Goal: Transaction & Acquisition: Purchase product/service

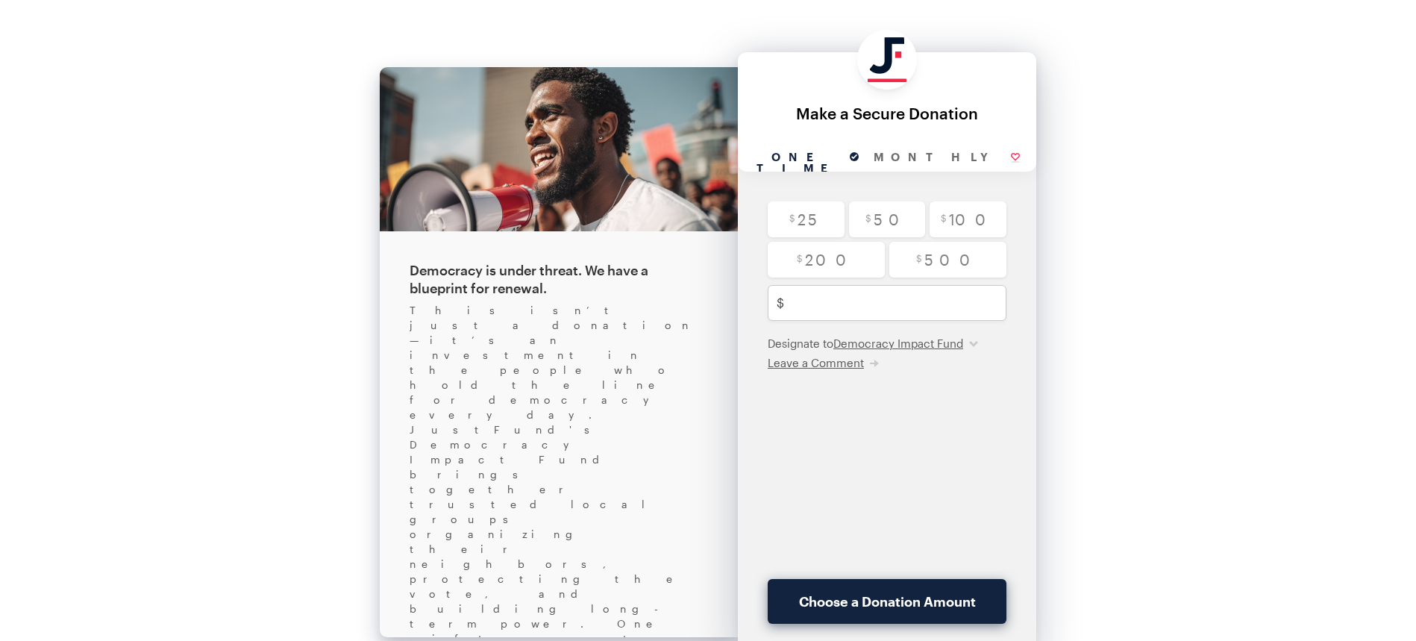
drag, startPoint x: 454, startPoint y: 408, endPoint x: 507, endPoint y: 439, distance: 61.5
drag, startPoint x: 469, startPoint y: 478, endPoint x: 474, endPoint y: 517, distance: 39.3
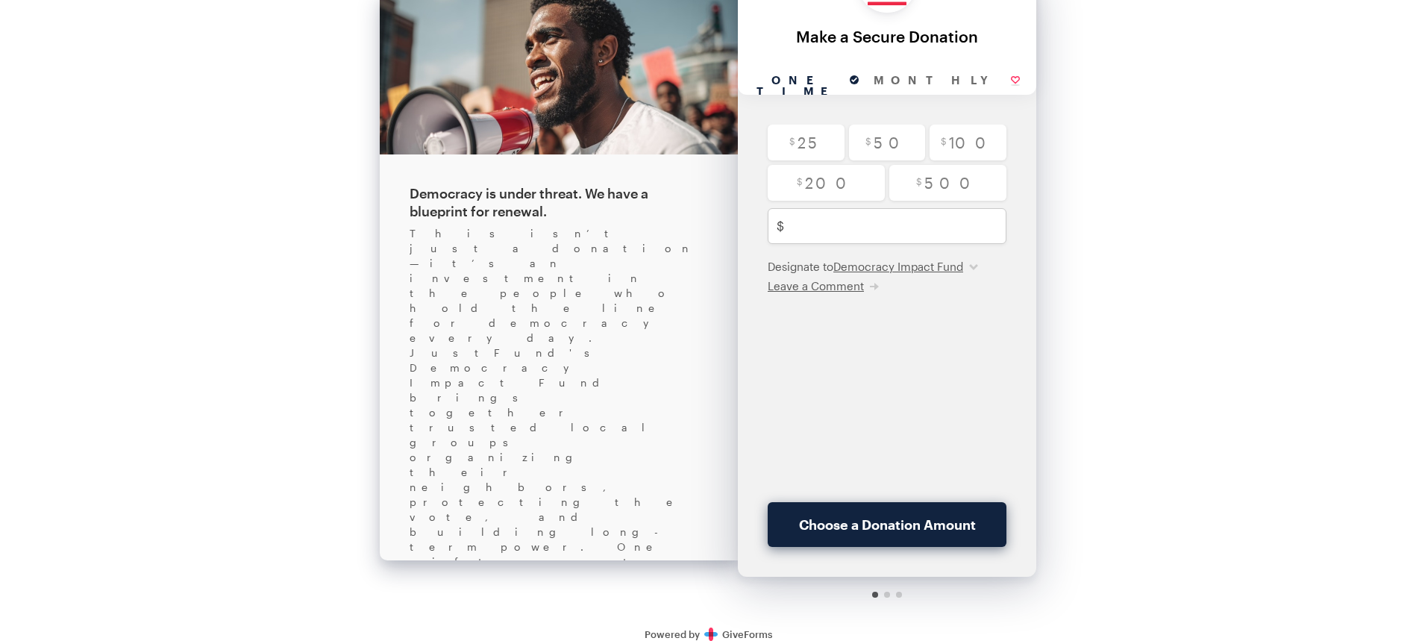
scroll to position [92, 0]
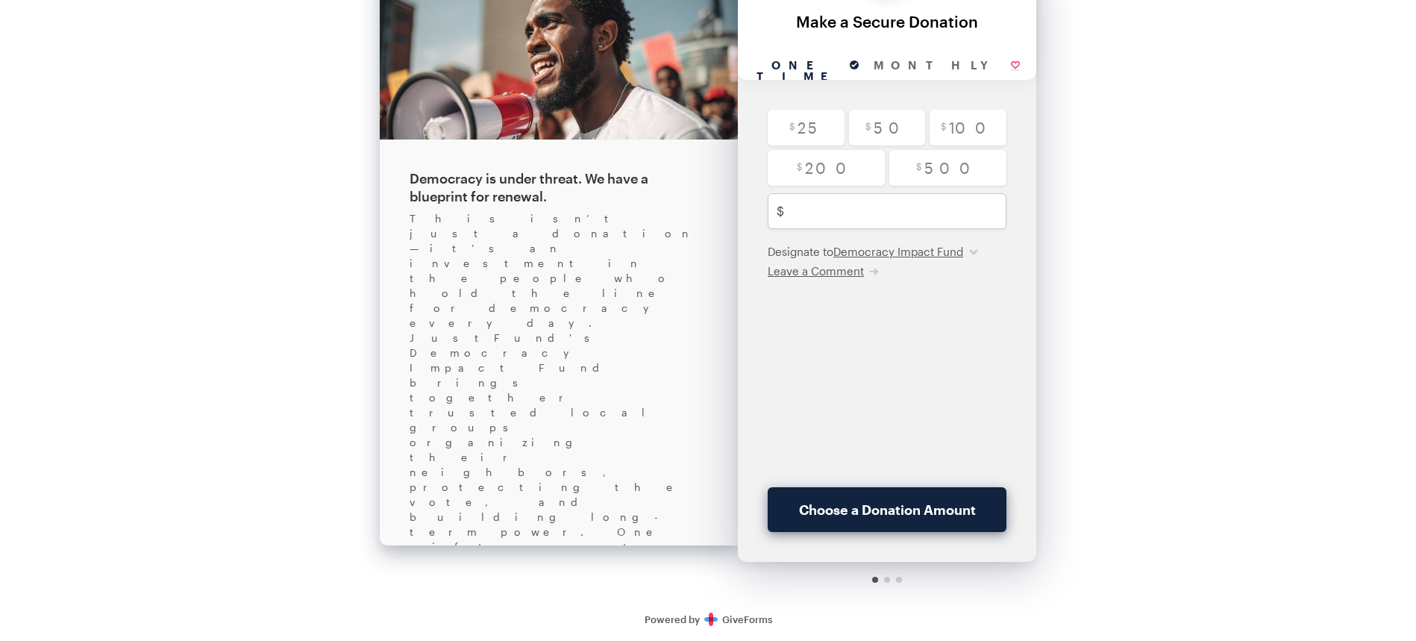
click at [886, 579] on div at bounding box center [887, 580] width 6 height 6
click at [888, 580] on div at bounding box center [887, 580] width 6 height 6
click at [895, 579] on div at bounding box center [887, 580] width 298 height 36
drag, startPoint x: 898, startPoint y: 579, endPoint x: 888, endPoint y: 574, distance: 11.4
click at [898, 578] on div at bounding box center [899, 580] width 6 height 6
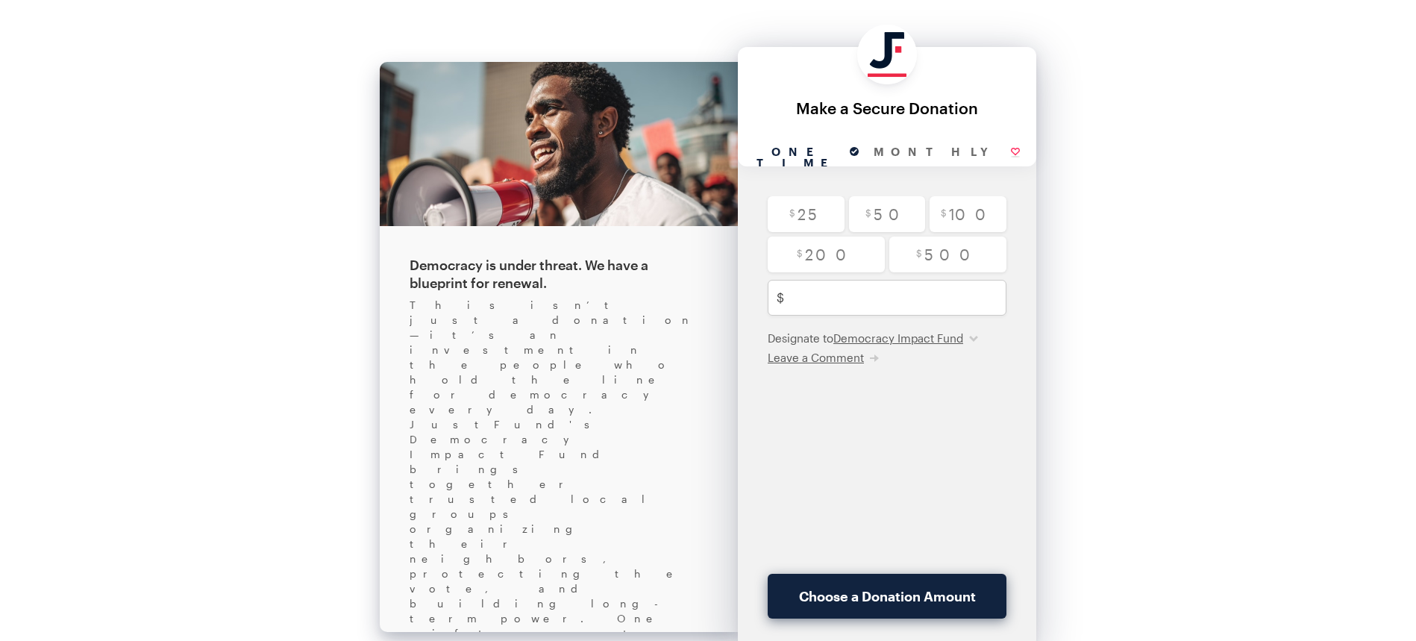
scroll to position [0, 0]
